Goal: Task Accomplishment & Management: Manage account settings

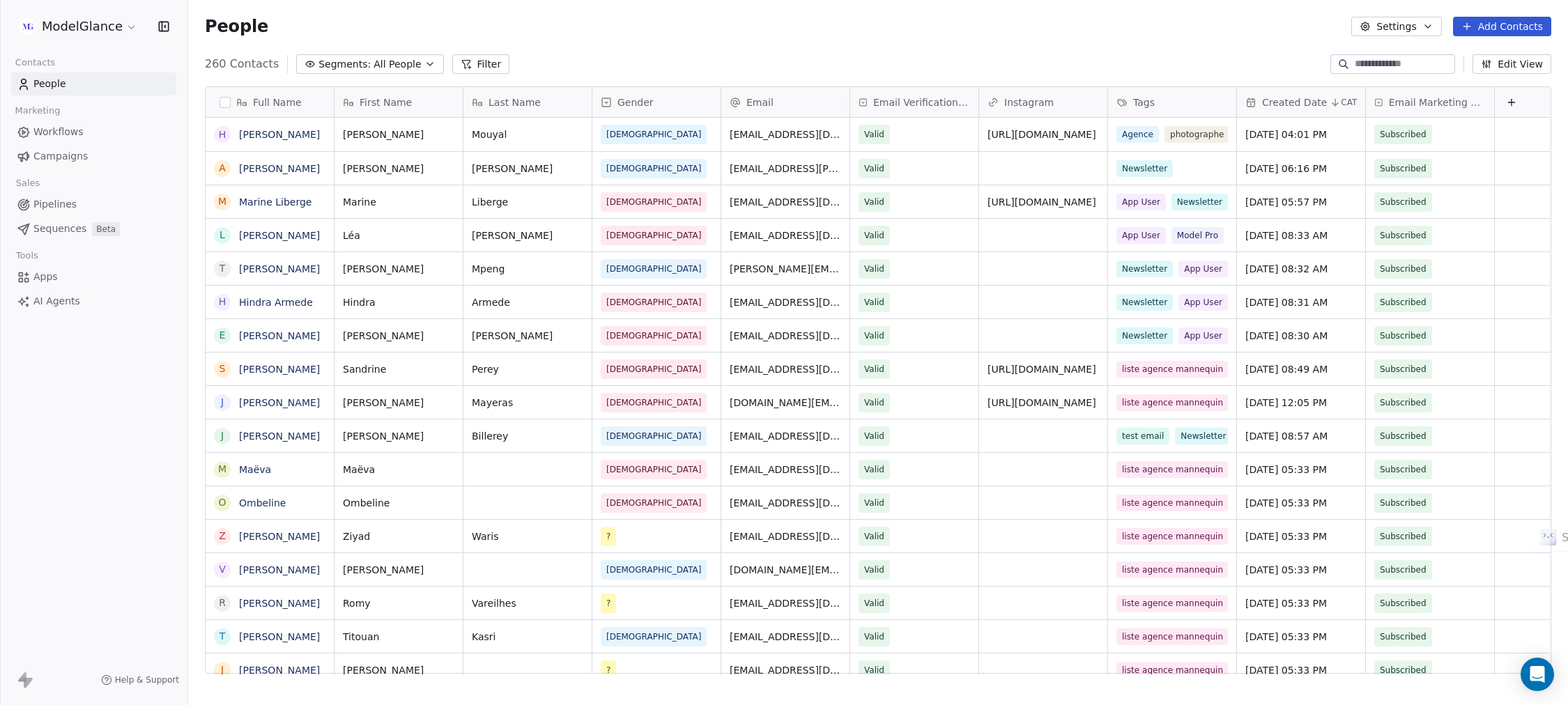
scroll to position [605, 1364]
click at [780, 33] on div "People Settings Add Contacts" at bounding box center [878, 26] width 1346 height 19
click at [783, 32] on div "People Settings Add Contacts" at bounding box center [878, 26] width 1346 height 19
click at [780, 32] on div "People Settings Add Contacts" at bounding box center [878, 26] width 1346 height 19
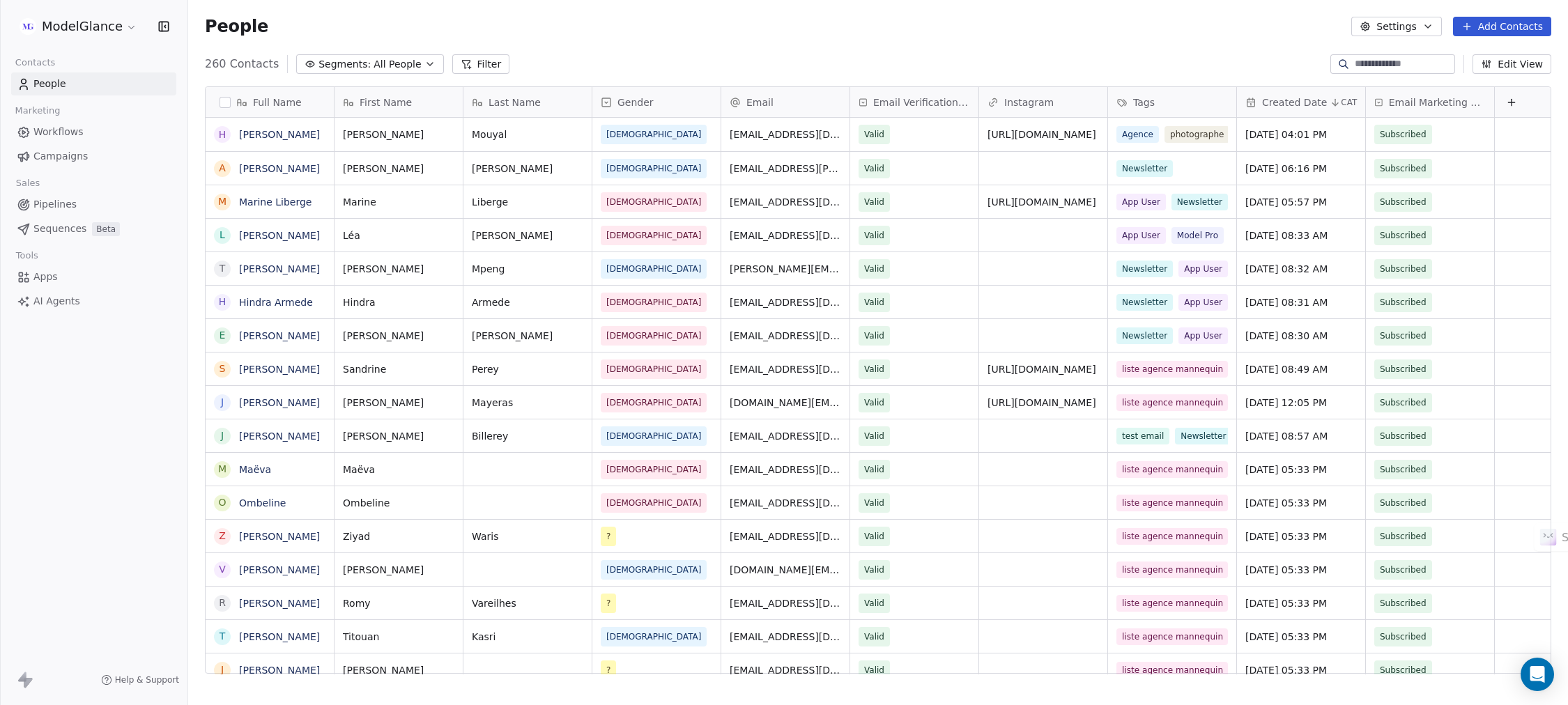
click at [782, 30] on div "People Settings Add Contacts" at bounding box center [878, 26] width 1346 height 19
click at [780, 33] on div "People Settings Add Contacts" at bounding box center [878, 26] width 1346 height 19
click at [780, 33] on div "People Settings Add Contacts" at bounding box center [878, 26] width 1346 height 19
click at [905, 32] on div "People Settings Add Contacts" at bounding box center [878, 26] width 1346 height 19
click at [776, 34] on div "People Settings Add Contacts" at bounding box center [878, 26] width 1346 height 19
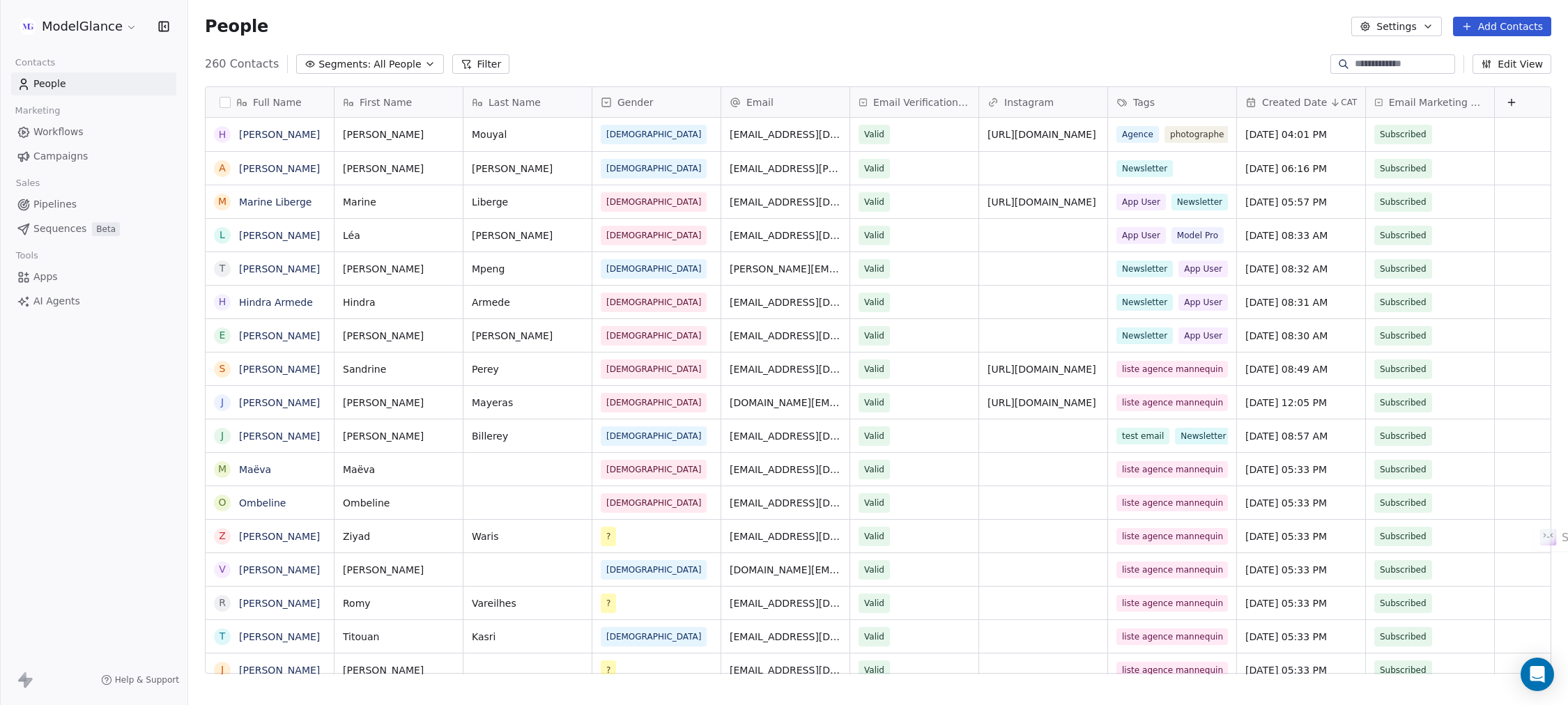
click at [646, 32] on div "People Settings Add Contacts" at bounding box center [878, 26] width 1346 height 19
click at [646, 32] on div "People Settings Add Contacts" at bounding box center [878, 26] width 1346 height 19
click at [653, 33] on div "People Settings Add Contacts" at bounding box center [878, 26] width 1346 height 19
click at [775, 27] on div "People Settings Add Contacts" at bounding box center [878, 26] width 1346 height 19
